Goal: Check status

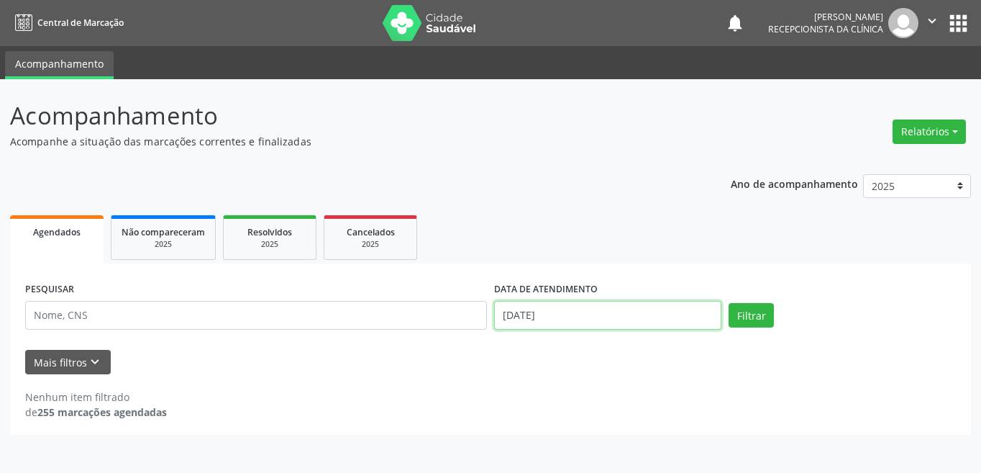
click at [667, 314] on input "[DATE]" at bounding box center [607, 315] width 227 height 29
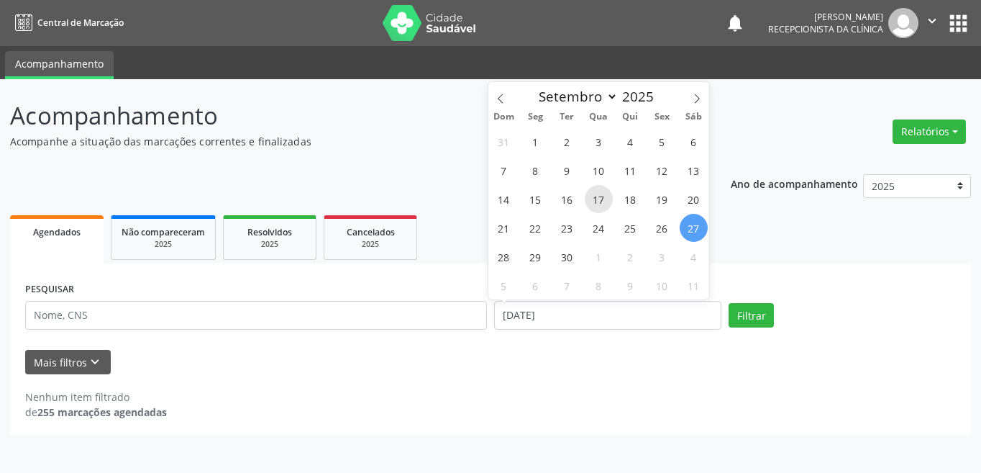
click at [603, 201] on span "17" at bounding box center [599, 199] width 28 height 28
type input "[DATE]"
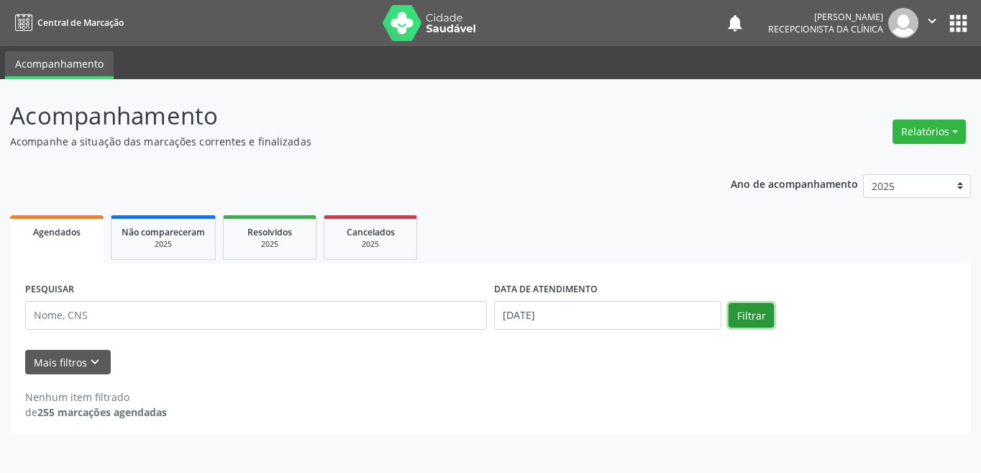
click at [742, 313] on button "Filtrar" at bounding box center [751, 315] width 45 height 24
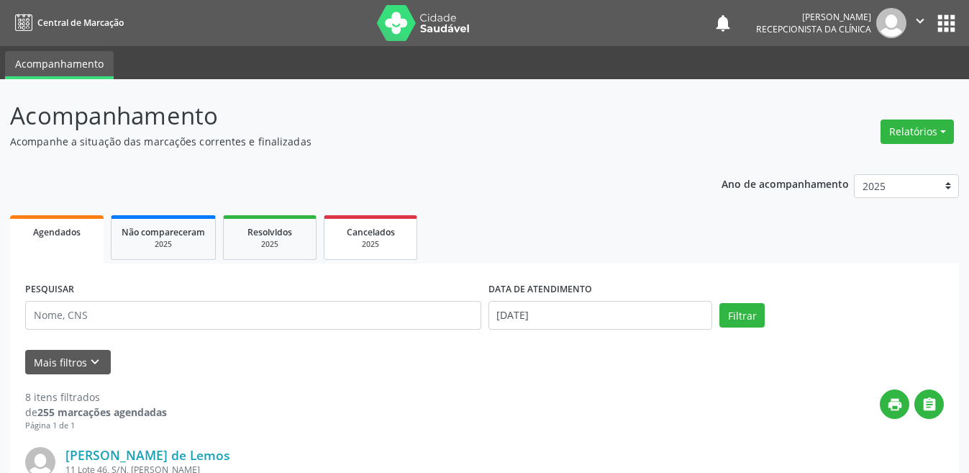
scroll to position [144, 0]
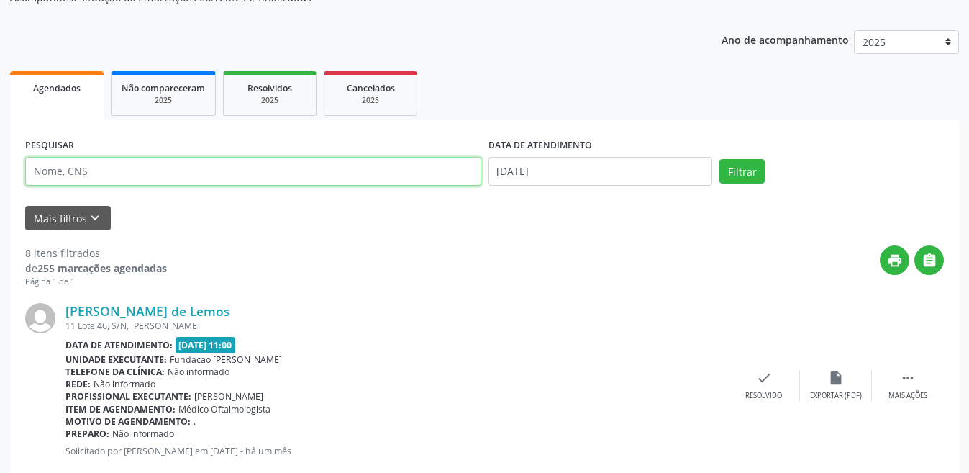
click at [149, 168] on input "text" at bounding box center [253, 171] width 456 height 29
type input "707808699852910"
click at [719, 159] on button "Filtrar" at bounding box center [741, 171] width 45 height 24
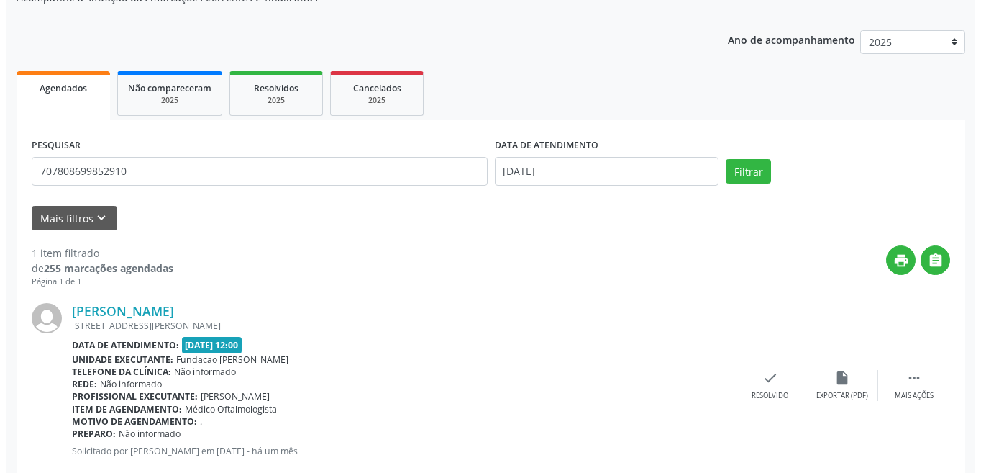
scroll to position [178, 0]
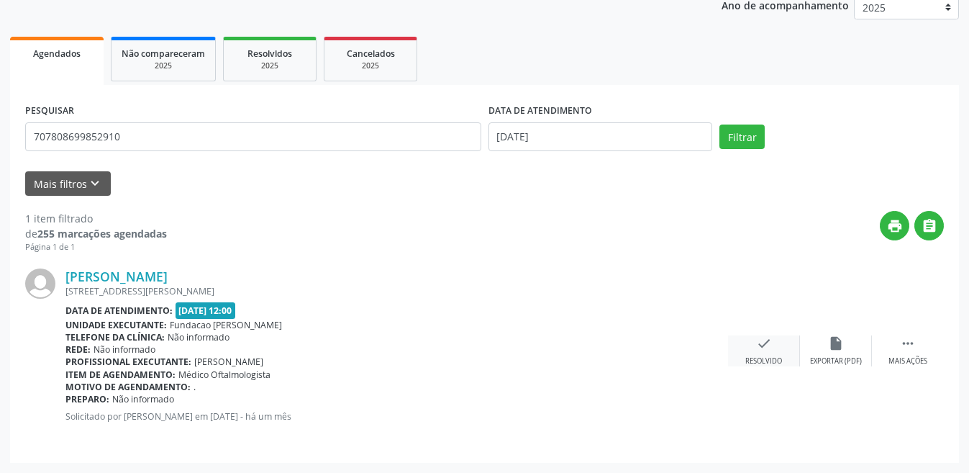
click at [761, 347] on icon "check" at bounding box center [764, 343] width 16 height 16
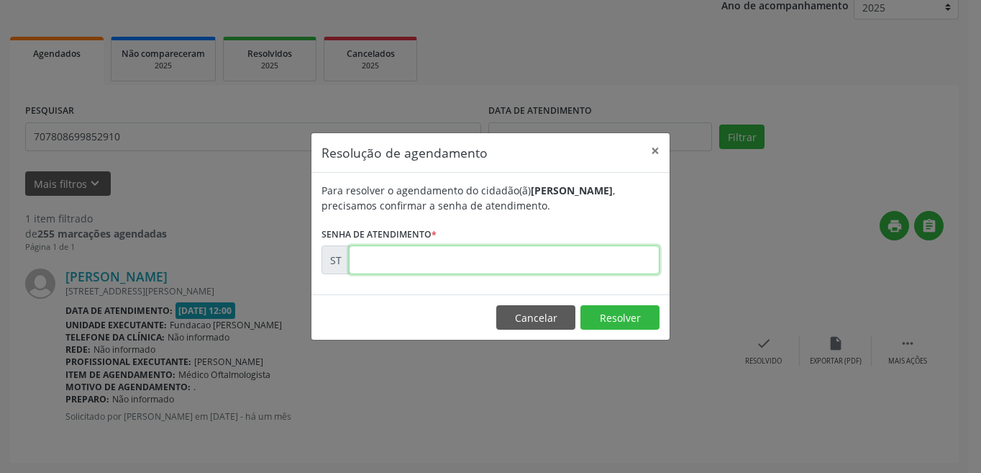
click at [405, 262] on input "text" at bounding box center [504, 259] width 311 height 29
type input "00020040"
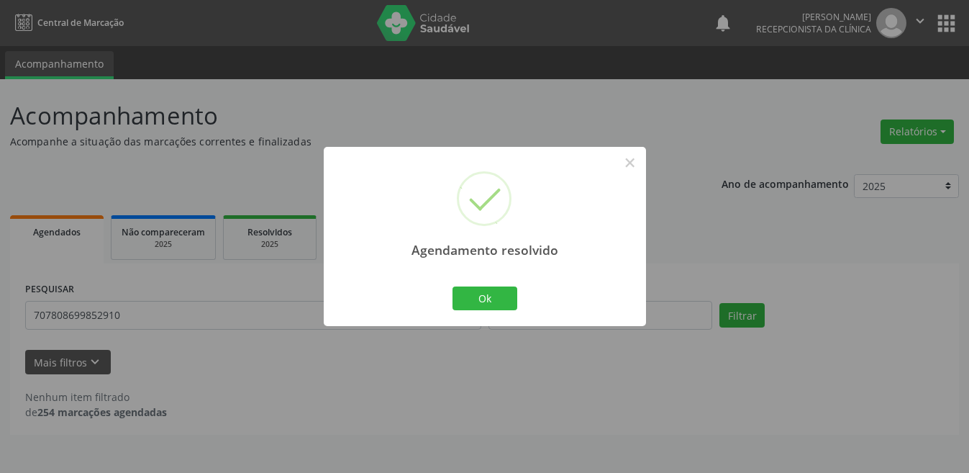
scroll to position [0, 0]
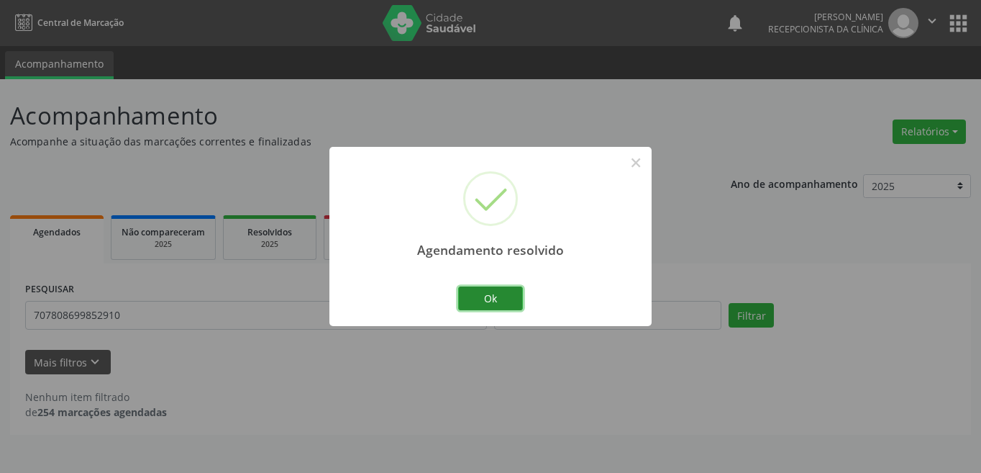
click at [470, 294] on button "Ok" at bounding box center [490, 298] width 65 height 24
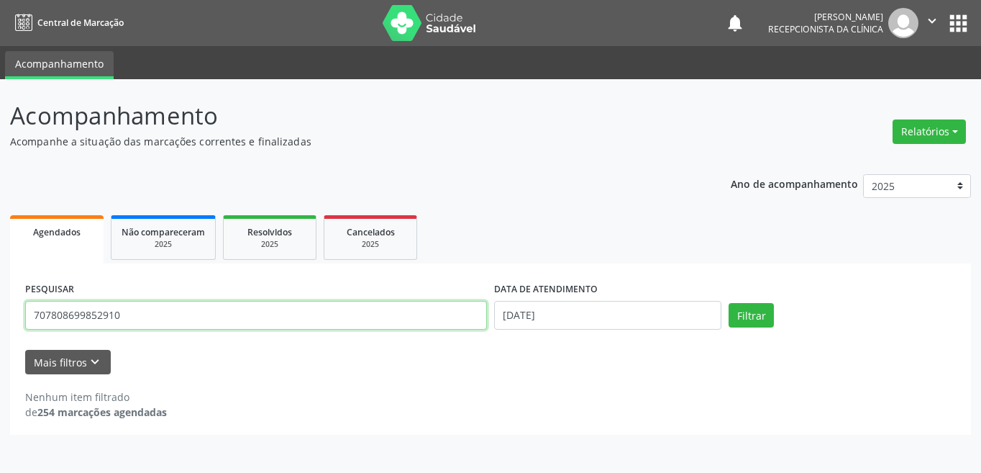
drag, startPoint x: 162, startPoint y: 313, endPoint x: 20, endPoint y: 311, distance: 141.7
click at [20, 311] on div "PESQUISAR 707808699852910 DATA DE ATENDIMENTO [DATE] Filtrar UNIDADE DE REFERÊN…" at bounding box center [490, 348] width 961 height 171
type input "700706988465675"
click at [729, 303] on button "Filtrar" at bounding box center [751, 315] width 45 height 24
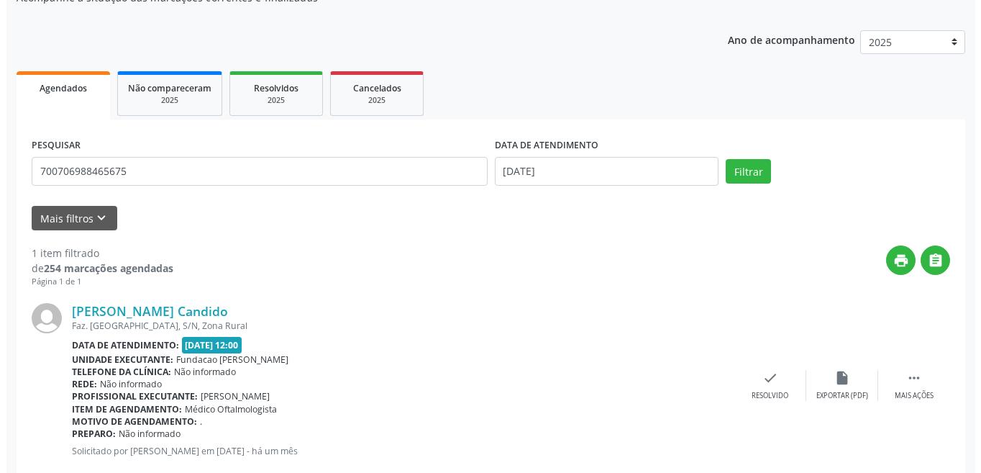
scroll to position [178, 0]
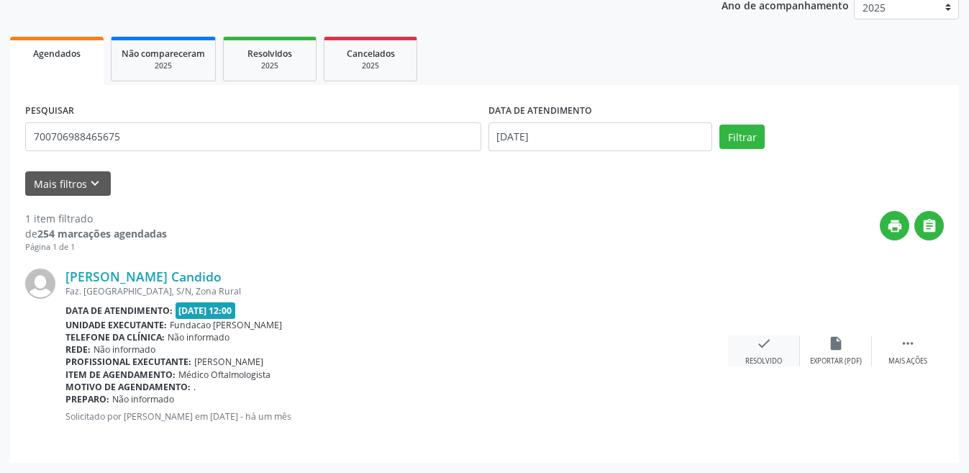
click at [756, 342] on icon "check" at bounding box center [764, 343] width 16 height 16
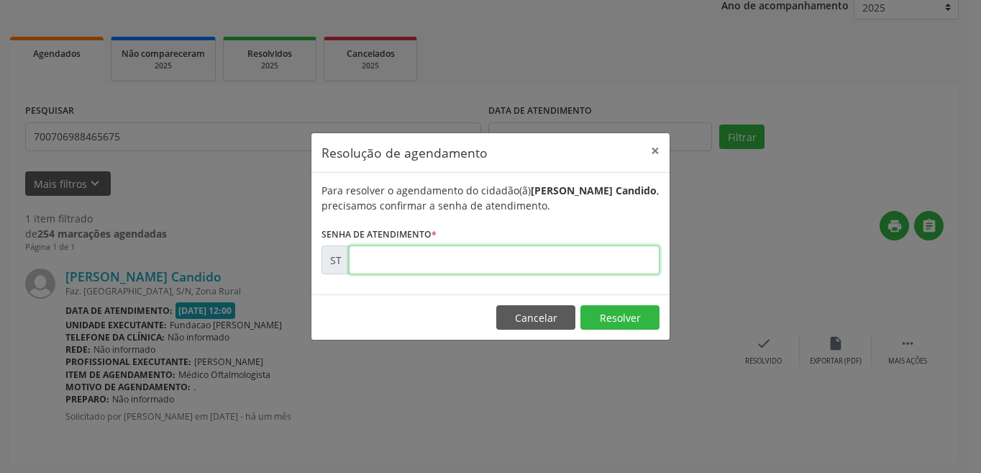
click at [396, 254] on input "text" at bounding box center [504, 259] width 311 height 29
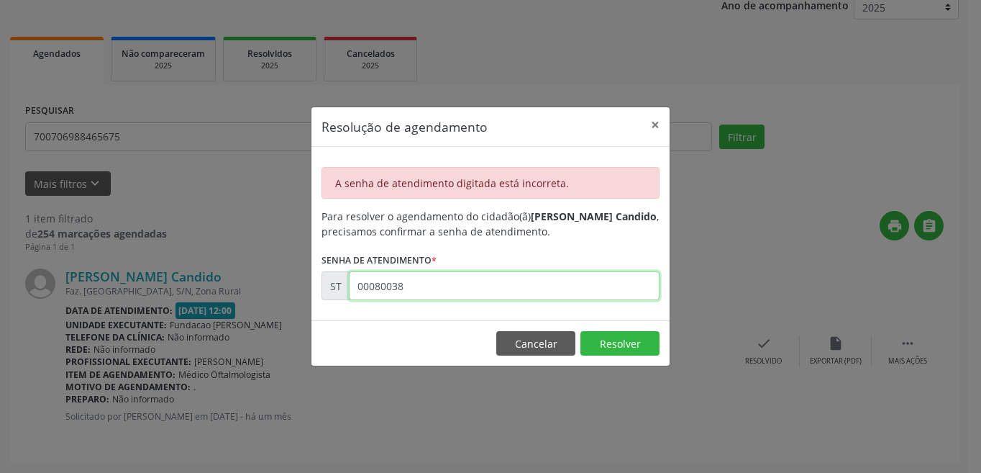
drag, startPoint x: 407, startPoint y: 284, endPoint x: 327, endPoint y: 284, distance: 79.8
click at [327, 284] on div "ST 00080038" at bounding box center [490, 285] width 338 height 29
type input "00020038"
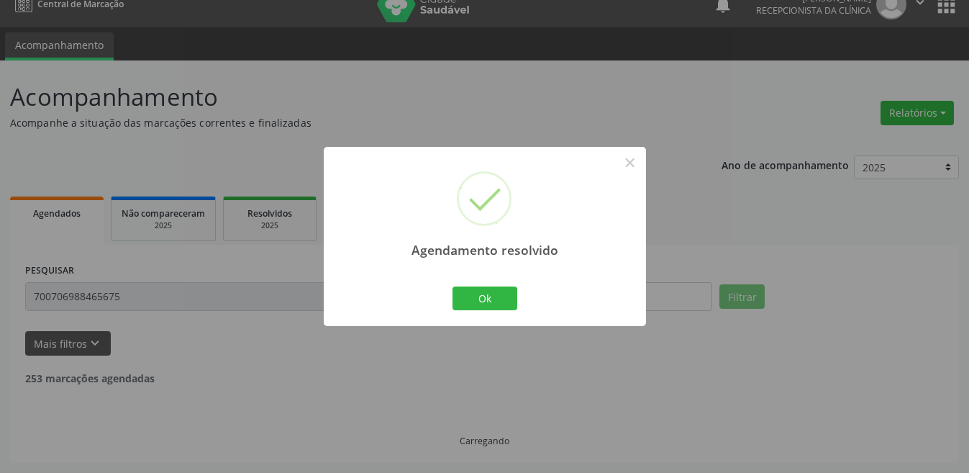
scroll to position [0, 0]
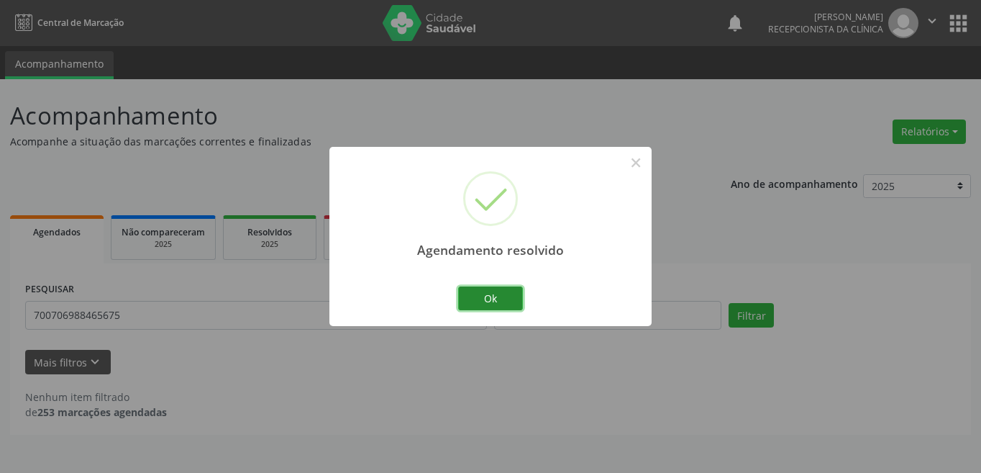
click at [511, 293] on button "Ok" at bounding box center [490, 298] width 65 height 24
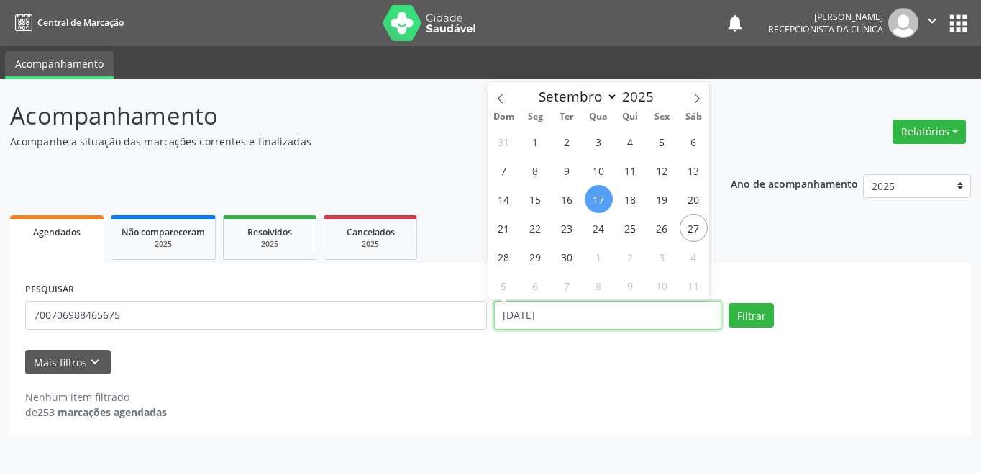
drag, startPoint x: 589, startPoint y: 314, endPoint x: 555, endPoint y: 310, distance: 34.7
click at [549, 313] on input "[DATE]" at bounding box center [607, 315] width 227 height 29
click at [626, 229] on span "25" at bounding box center [630, 228] width 28 height 28
type input "25/09/2025"
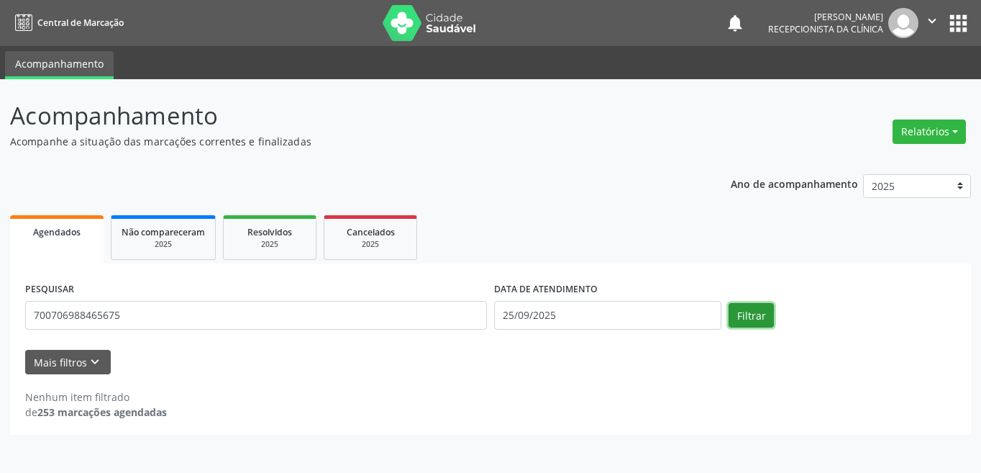
click at [750, 310] on button "Filtrar" at bounding box center [751, 315] width 45 height 24
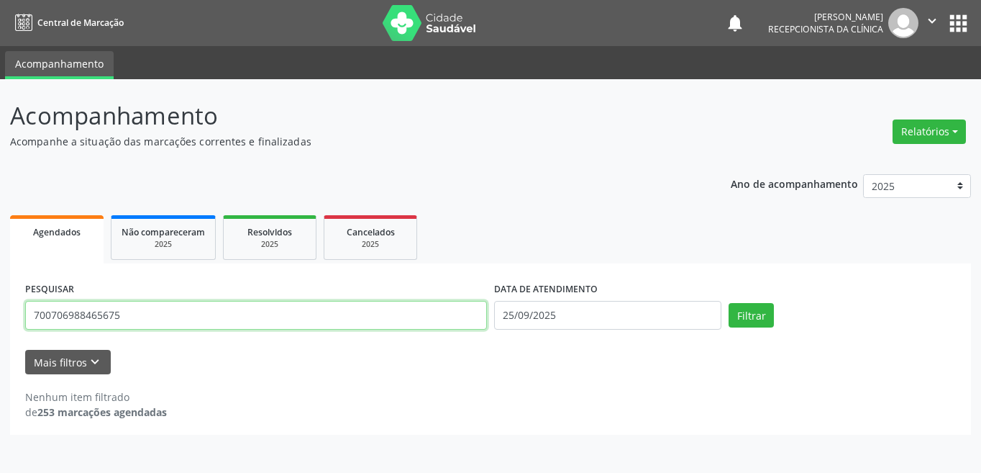
click at [219, 302] on input "700706988465675" at bounding box center [256, 315] width 462 height 29
drag, startPoint x: 209, startPoint y: 310, endPoint x: 17, endPoint y: 311, distance: 192.0
click at [17, 311] on div "PESQUISAR 700706988465675 DATA DE ATENDIMENTO [DATE] Filtrar UNIDADE DE REFERÊN…" at bounding box center [490, 348] width 961 height 171
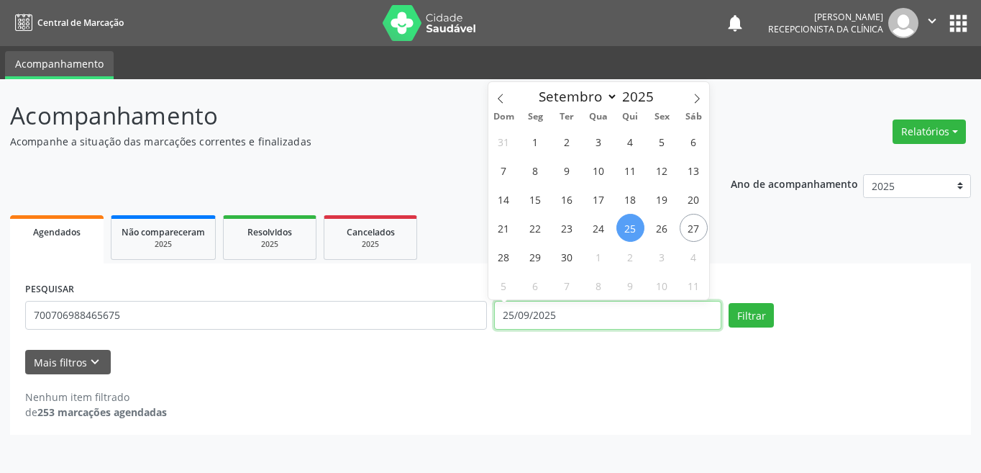
drag, startPoint x: 547, startPoint y: 314, endPoint x: 519, endPoint y: 311, distance: 28.9
click at [519, 311] on input "25/09/2025" at bounding box center [607, 315] width 227 height 29
click at [501, 94] on icon at bounding box center [501, 98] width 10 height 10
select select "7"
click at [540, 257] on span "25" at bounding box center [535, 256] width 28 height 28
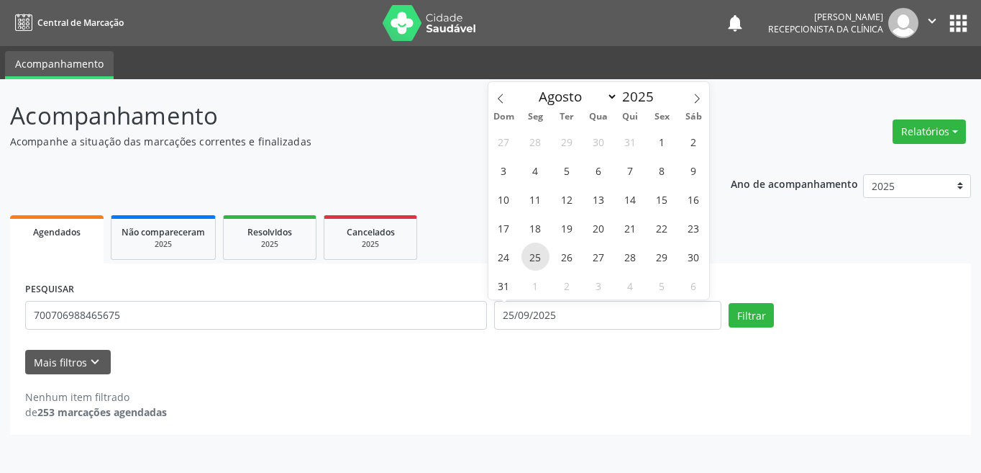
type input "[DATE]"
click at [540, 257] on span "25" at bounding box center [535, 256] width 28 height 28
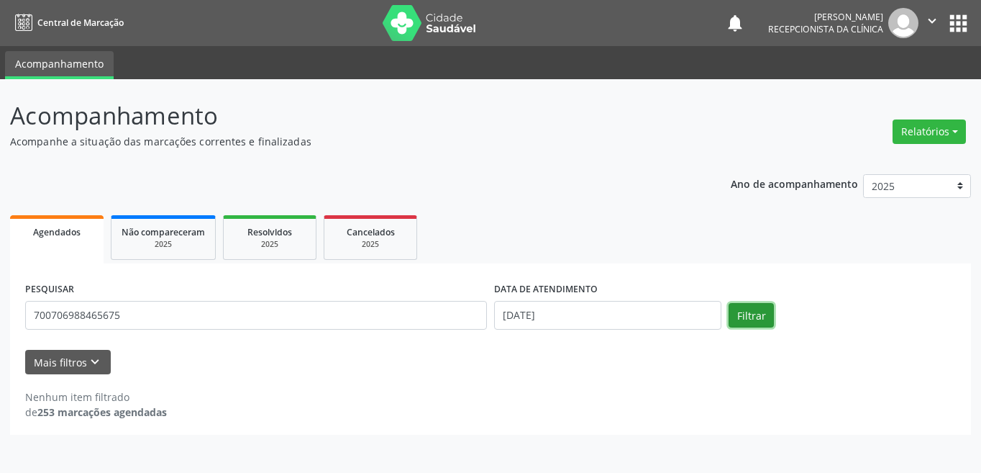
click at [760, 311] on button "Filtrar" at bounding box center [751, 315] width 45 height 24
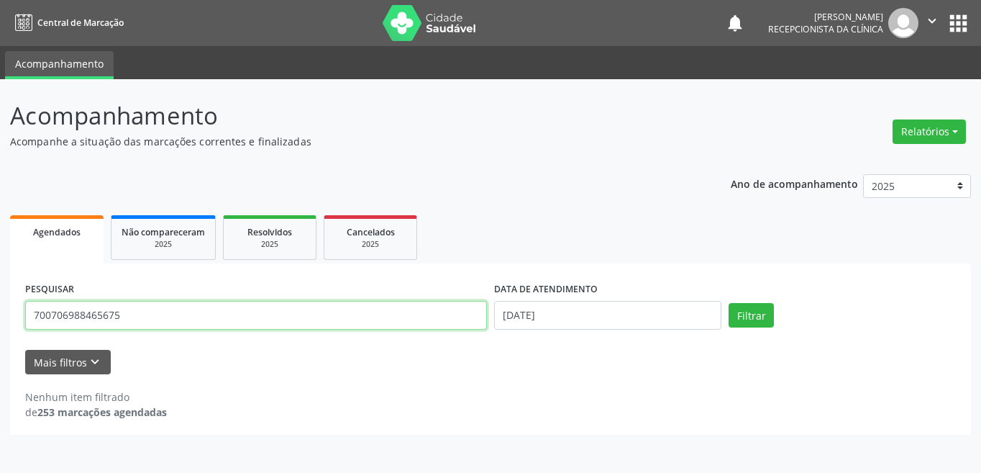
drag, startPoint x: 170, startPoint y: 321, endPoint x: 34, endPoint y: 305, distance: 137.6
click at [34, 305] on input "700706988465675" at bounding box center [256, 315] width 462 height 29
type input "700000952468608"
click at [729, 303] on button "Filtrar" at bounding box center [751, 315] width 45 height 24
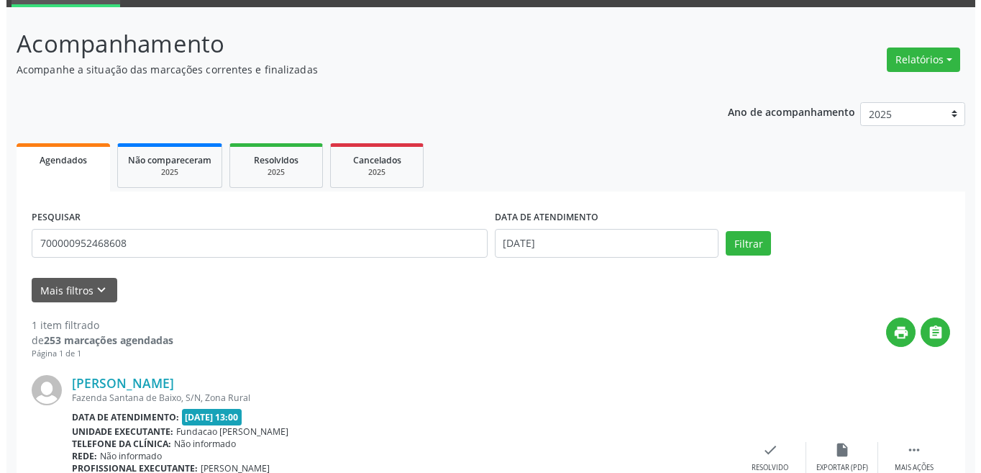
scroll to position [144, 0]
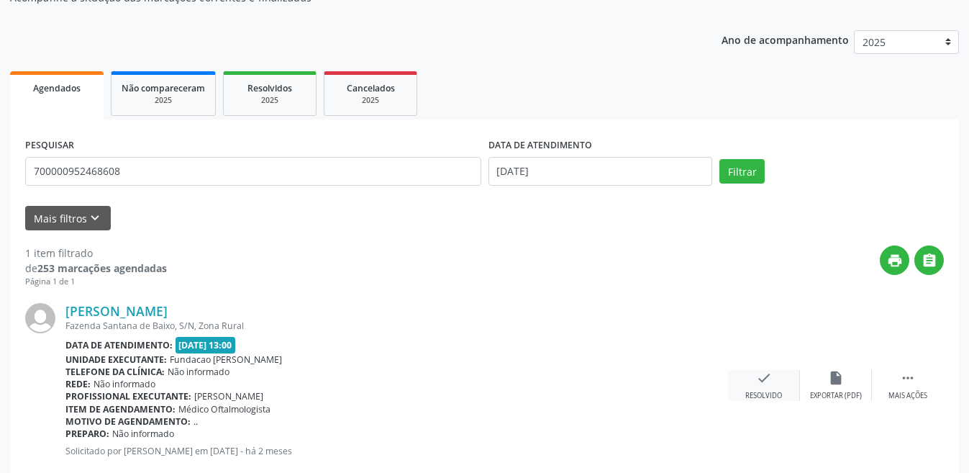
click at [772, 381] on div "check Resolvido" at bounding box center [764, 385] width 72 height 31
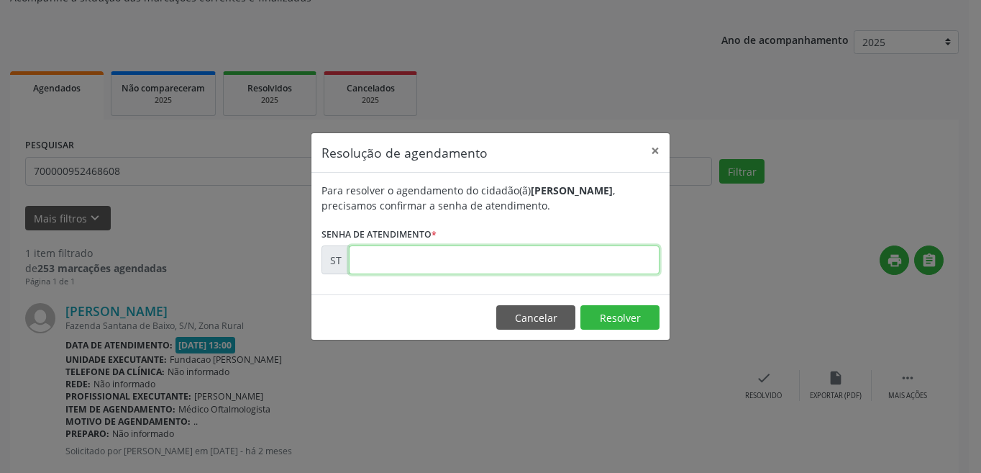
click at [437, 262] on input "text" at bounding box center [504, 259] width 311 height 29
type input "00014924"
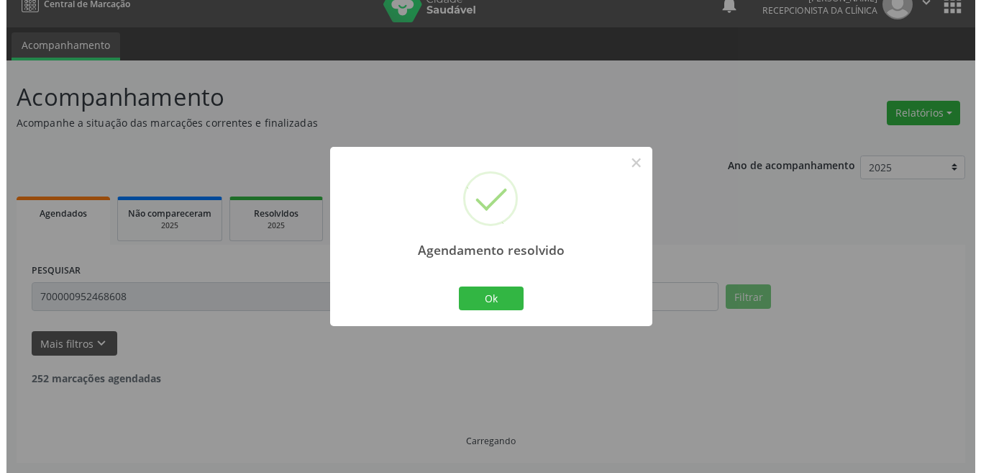
scroll to position [0, 0]
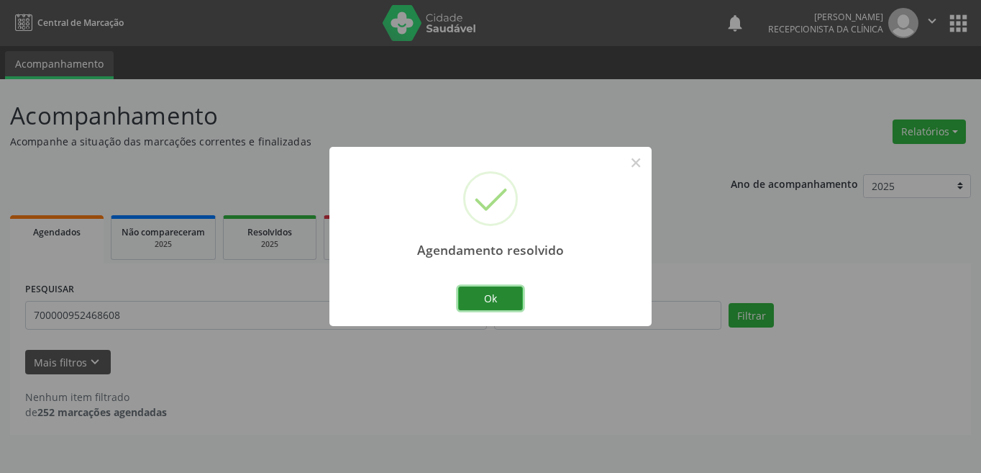
click at [503, 291] on button "Ok" at bounding box center [490, 298] width 65 height 24
